Goal: Transaction & Acquisition: Purchase product/service

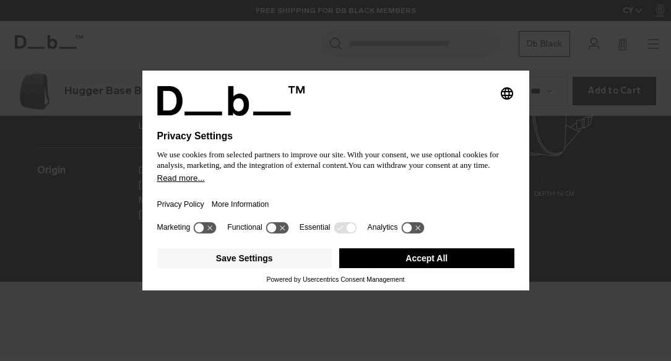
scroll to position [1444, 0]
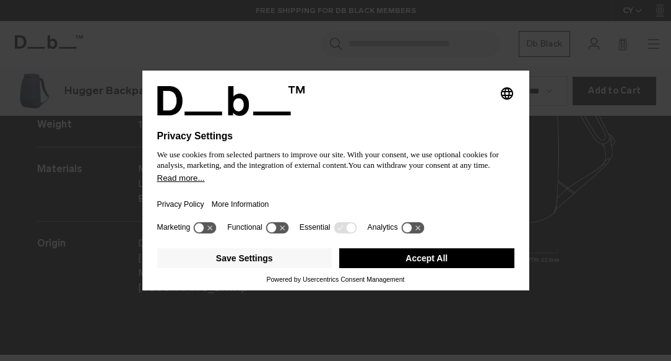
scroll to position [1444, 0]
